Goal: Task Accomplishment & Management: Use online tool/utility

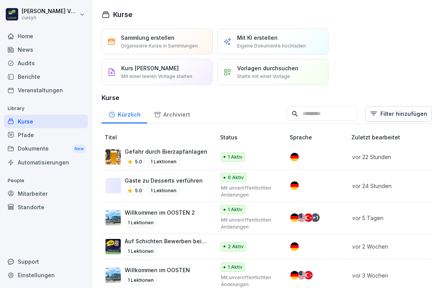
click at [42, 193] on div "Mitarbeiter" at bounding box center [46, 194] width 84 height 14
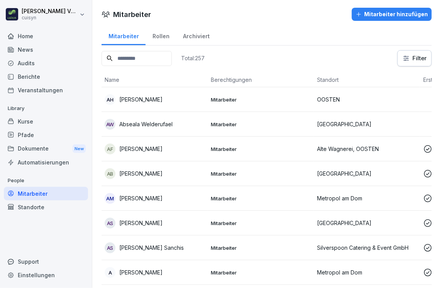
click at [136, 56] on input at bounding box center [137, 58] width 70 height 15
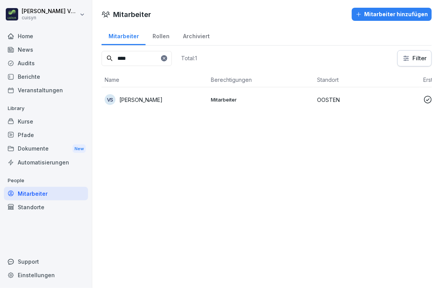
type input "****"
click at [143, 96] on p "[PERSON_NAME]" at bounding box center [140, 100] width 43 height 8
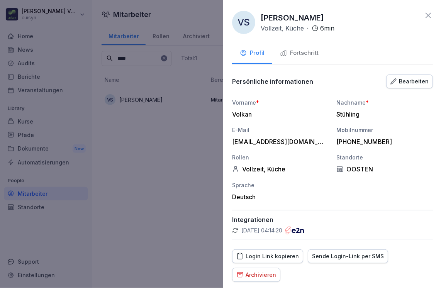
click at [143, 96] on div at bounding box center [220, 144] width 441 height 288
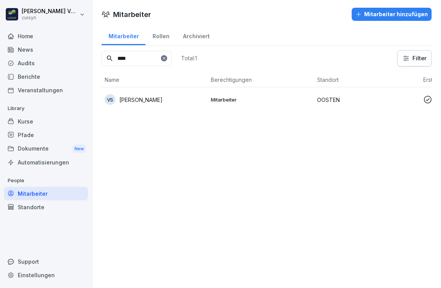
click at [142, 99] on p "[PERSON_NAME]" at bounding box center [140, 100] width 43 height 8
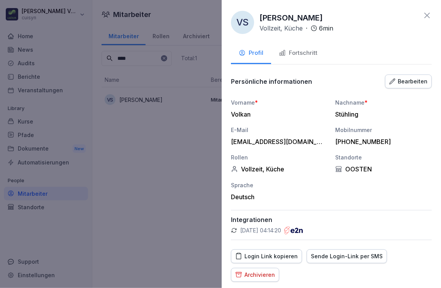
click at [321, 256] on div "Sende Login-Link per SMS" at bounding box center [347, 256] width 72 height 8
click at [425, 16] on icon at bounding box center [427, 15] width 5 height 5
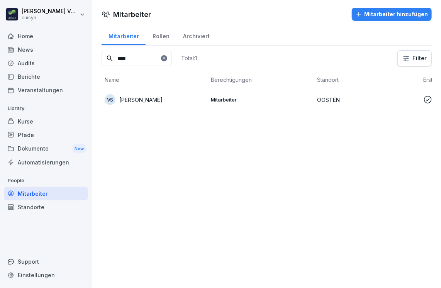
click at [27, 118] on div "Kurse" at bounding box center [46, 122] width 84 height 14
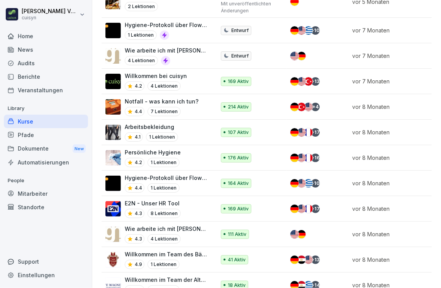
scroll to position [647, 0]
